Goal: Task Accomplishment & Management: Use online tool/utility

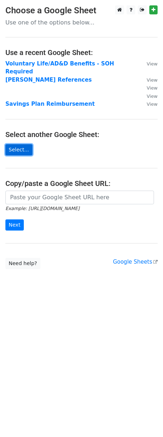
click at [19, 144] on link "Select..." at bounding box center [18, 149] width 27 height 11
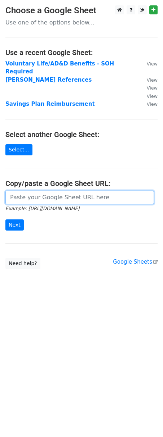
click at [42, 191] on input "url" at bounding box center [79, 198] width 148 height 14
paste input "https://docs.google.com/spreadsheets/d/1UWEiUuyygXJj1vzQMBuJPBioT93KWiEhCv46Hgj…"
type input "https://docs.google.com/spreadsheets/d/1UWEiUuyygXJj1vzQMBuJPBioT93KWiEhCv46Hgj…"
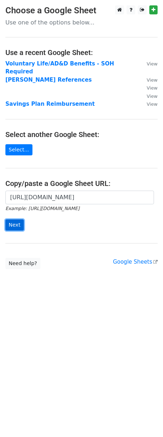
click at [14, 220] on input "Next" at bounding box center [14, 225] width 18 height 11
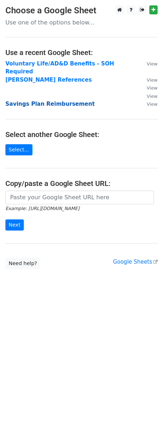
click at [37, 101] on strong "Savings Plan Reimbursement" at bounding box center [49, 104] width 89 height 6
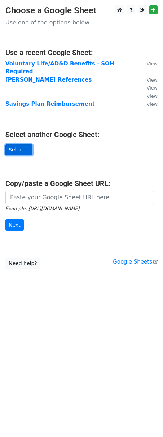
click at [16, 144] on link "Select..." at bounding box center [18, 149] width 27 height 11
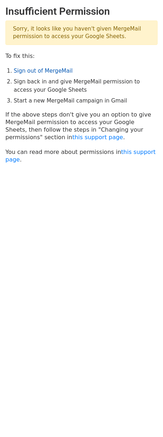
click at [27, 69] on link "Sign out of MergeMail" at bounding box center [43, 71] width 59 height 6
click at [36, 88] on li "Sign back in and give MergeMail permission to access your Google Sheets" at bounding box center [86, 86] width 144 height 16
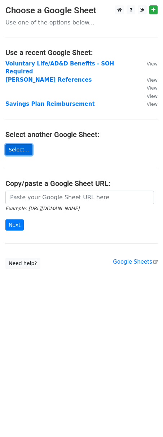
click at [18, 144] on link "Select..." at bounding box center [18, 149] width 27 height 11
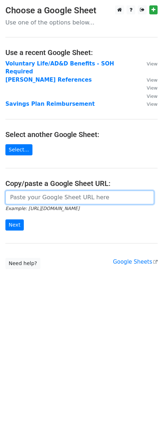
click at [43, 191] on input "url" at bounding box center [79, 198] width 148 height 14
paste input "https://docs.google.com/spreadsheets/d/1UWEiUuyygXJj1vzQMBuJPBioT93KWiEhCv46Hgj…"
type input "https://docs.google.com/spreadsheets/d/1UWEiUuyygXJj1vzQMBuJPBioT93KWiEhCv46Hgj…"
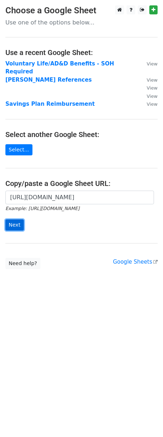
click at [14, 220] on input "Next" at bounding box center [14, 225] width 18 height 11
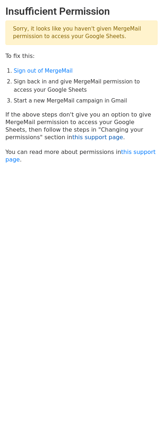
click at [72, 137] on link "this support page" at bounding box center [97, 137] width 51 height 7
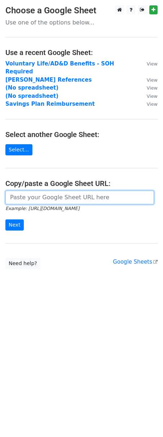
click at [19, 191] on input "url" at bounding box center [79, 198] width 148 height 14
paste input "https://docs.google.com/spreadsheets/d/1UWEiUuyygXJj1vzQMBuJPBioT93KWiEhCv46Hgj…"
type input "https://docs.google.com/spreadsheets/d/1UWEiUuyygXJj1vzQMBuJPBioT93KWiEhCv46Hgj…"
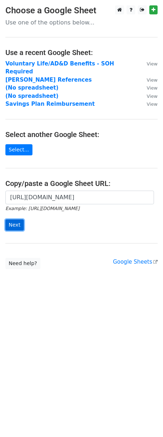
click at [17, 220] on input "Next" at bounding box center [14, 225] width 18 height 11
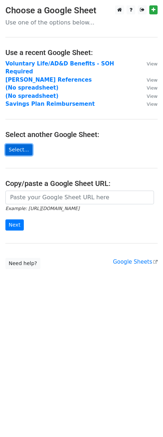
click at [14, 144] on link "Select..." at bounding box center [18, 149] width 27 height 11
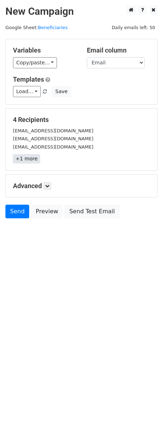
click at [26, 159] on link "+1 more" at bounding box center [26, 158] width 27 height 9
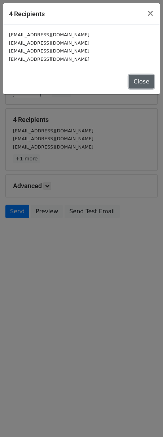
click at [140, 77] on button "Close" at bounding box center [141, 82] width 25 height 14
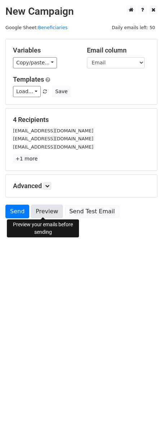
click at [46, 211] on link "Preview" at bounding box center [47, 212] width 32 height 14
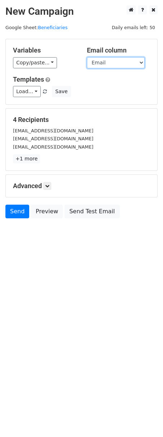
click at [139, 62] on select "Last Name First Name Email" at bounding box center [116, 62] width 58 height 11
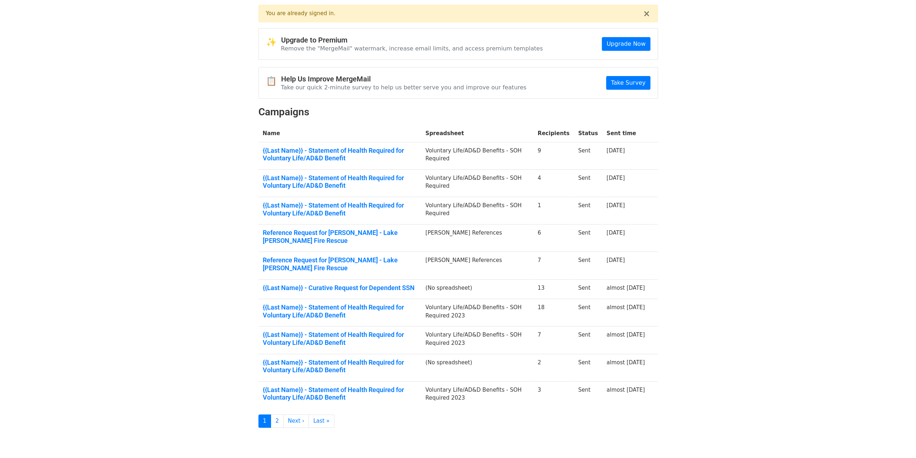
scroll to position [54, 0]
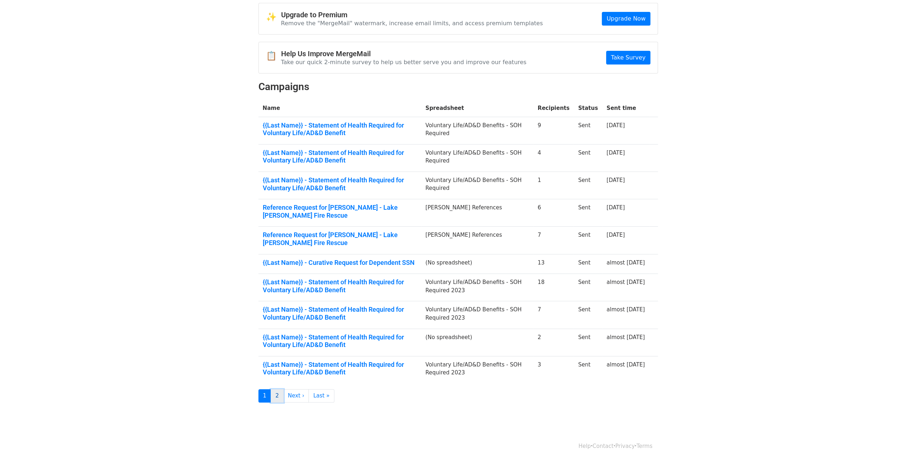
click at [277, 394] on link "2" at bounding box center [277, 395] width 13 height 13
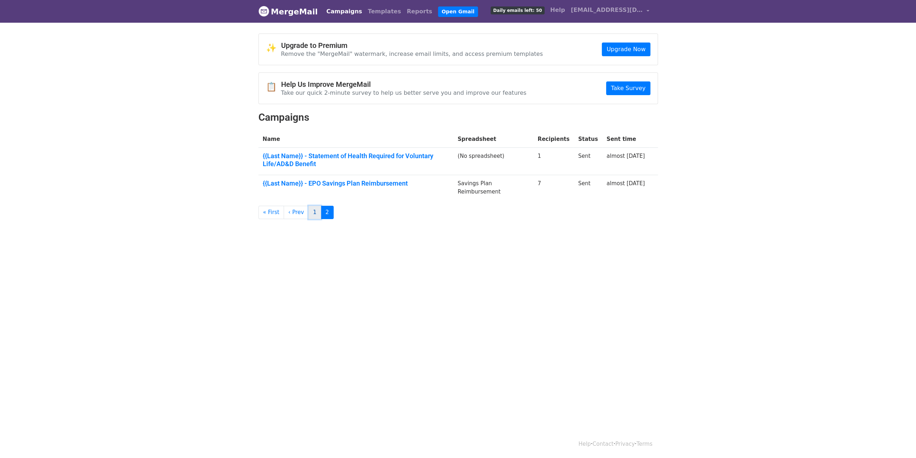
drag, startPoint x: 328, startPoint y: 182, endPoint x: 305, endPoint y: 208, distance: 34.5
click at [309, 208] on link "1" at bounding box center [315, 212] width 13 height 13
